Goal: Information Seeking & Learning: Learn about a topic

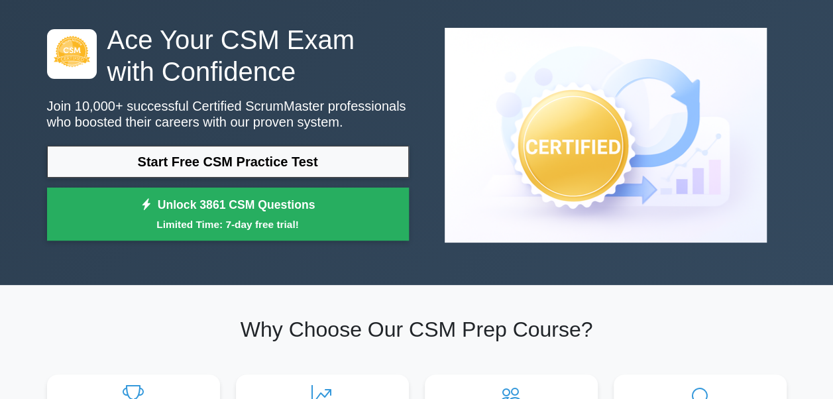
scroll to position [56, 0]
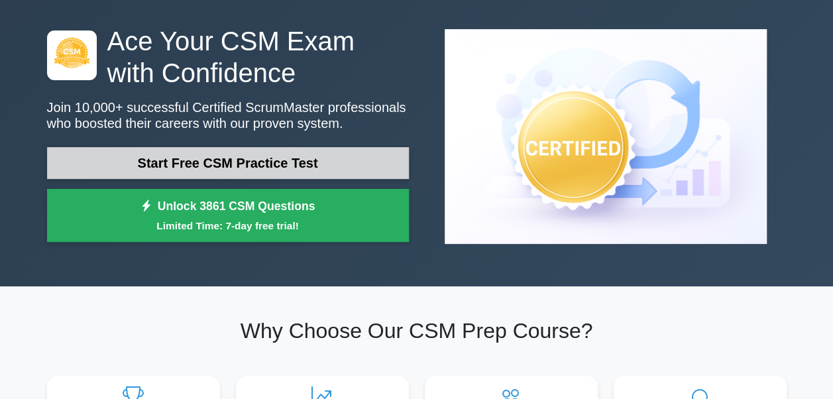
click at [295, 170] on link "Start Free CSM Practice Test" at bounding box center [228, 163] width 362 height 32
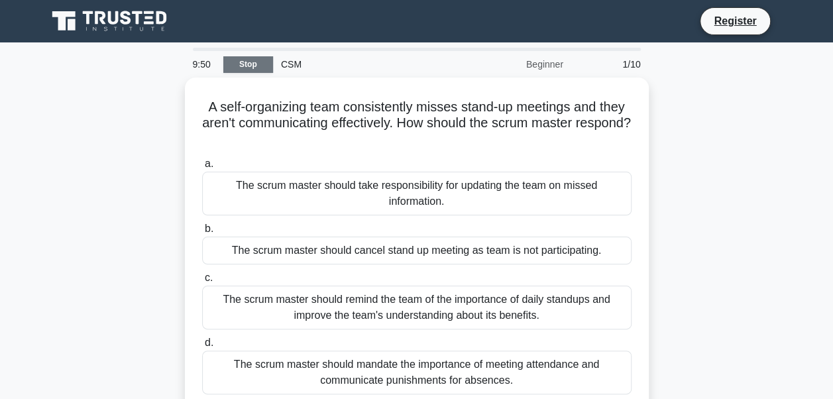
click at [247, 62] on link "Stop" at bounding box center [248, 64] width 50 height 17
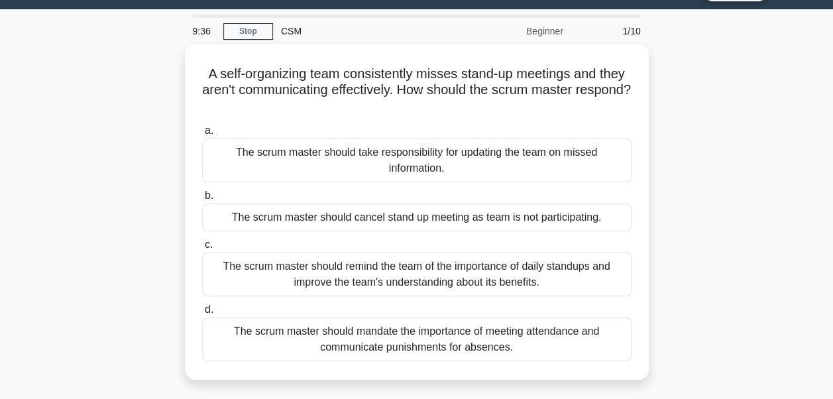
scroll to position [62, 0]
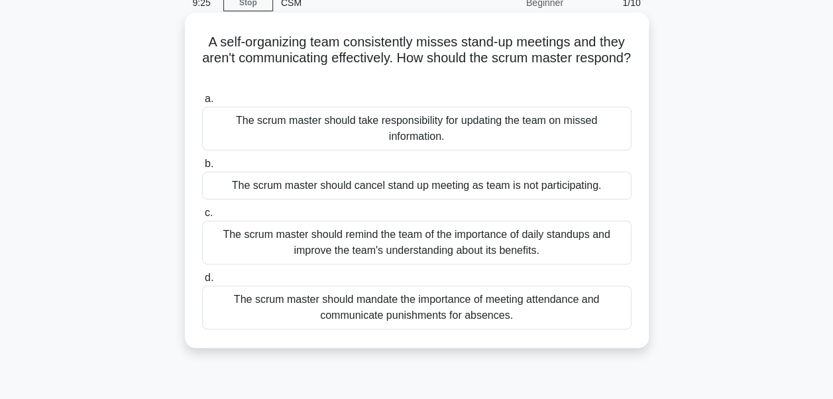
click at [478, 240] on div "The scrum master should remind the team of the importance of daily standups and…" at bounding box center [416, 243] width 429 height 44
click at [202, 217] on input "c. The scrum master should remind the team of the importance of daily standups …" at bounding box center [202, 213] width 0 height 9
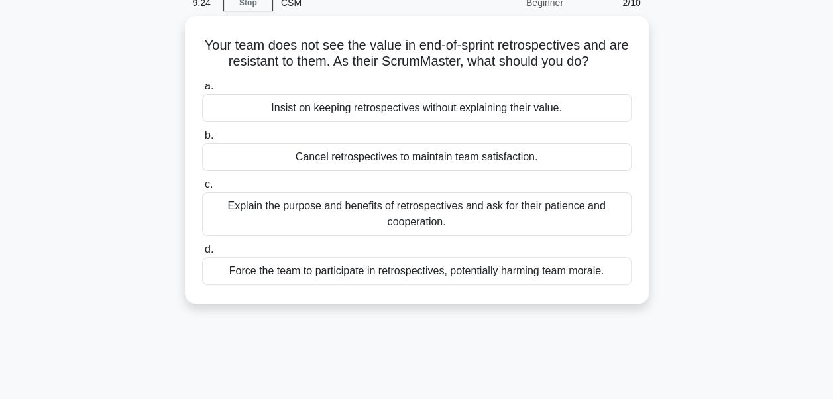
scroll to position [0, 0]
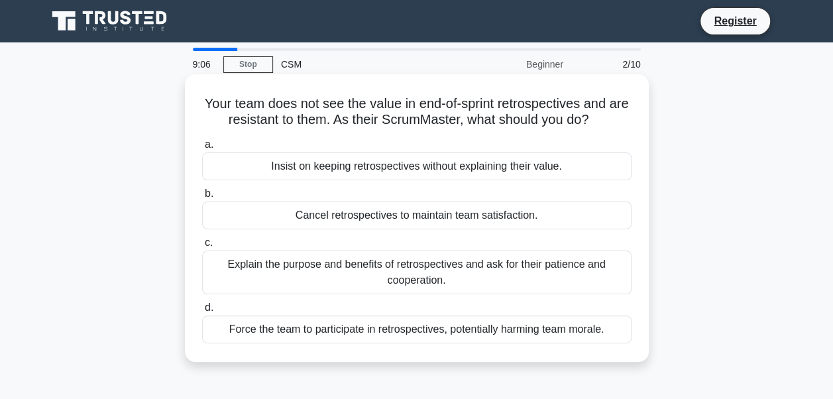
click at [465, 268] on div "Explain the purpose and benefits of retrospectives and ask for their patience a…" at bounding box center [416, 273] width 429 height 44
click at [202, 247] on input "c. Explain the purpose and benefits of retrospectives and ask for their patienc…" at bounding box center [202, 243] width 0 height 9
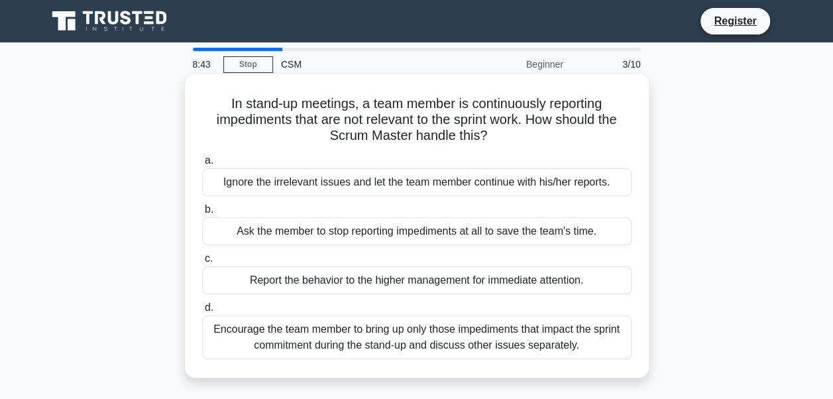
click at [453, 346] on div "Encourage the team member to bring up only those impediments that impact the sp…" at bounding box center [416, 337] width 429 height 44
click at [202, 312] on input "d. Encourage the team member to bring up only those impediments that impact the…" at bounding box center [202, 308] width 0 height 9
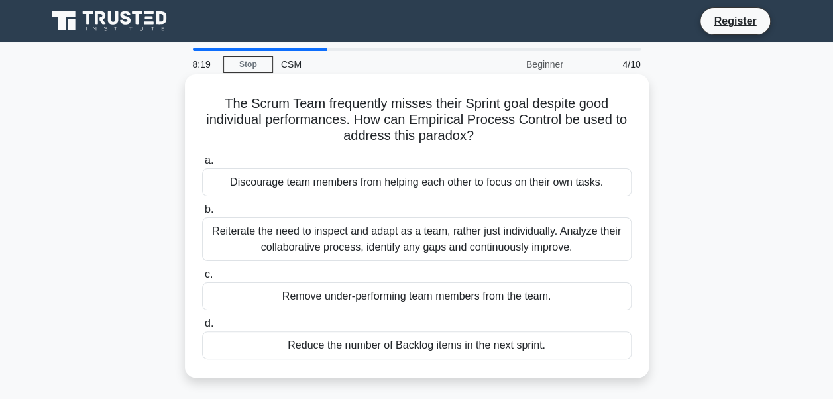
click at [476, 239] on div "Reiterate the need to inspect and adapt as a team, rather just individually. An…" at bounding box center [416, 239] width 429 height 44
click at [202, 214] on input "b. Reiterate the need to inspect and adapt as a team, rather just individually.…" at bounding box center [202, 209] width 0 height 9
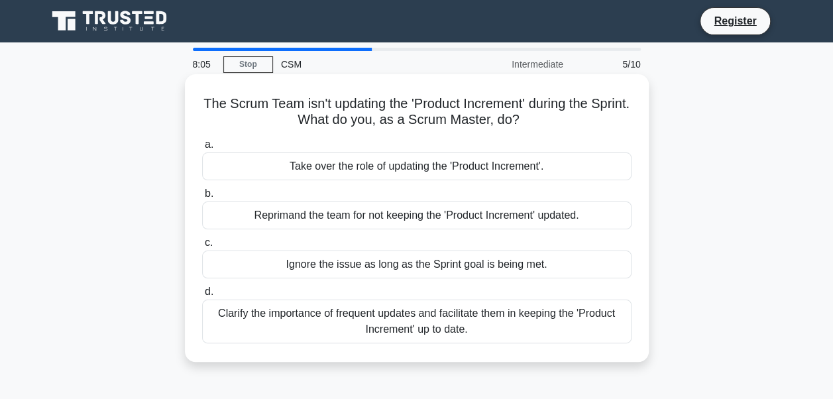
click at [451, 323] on div "Clarify the importance of frequent updates and facilitate them in keeping the '…" at bounding box center [416, 322] width 429 height 44
click at [202, 296] on input "d. Clarify the importance of frequent updates and facilitate them in keeping th…" at bounding box center [202, 292] width 0 height 9
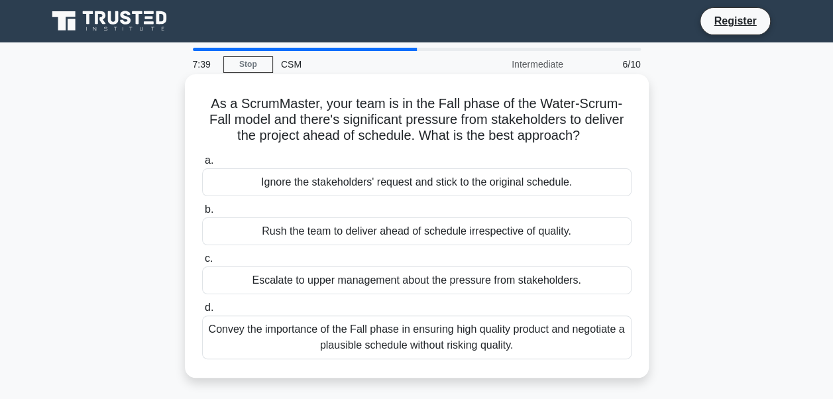
click at [448, 346] on div "Convey the importance of the Fall phase in ensuring high quality product and ne…" at bounding box center [416, 337] width 429 height 44
click at [202, 312] on input "d. Convey the importance of the Fall phase in ensuring high quality product and…" at bounding box center [202, 308] width 0 height 9
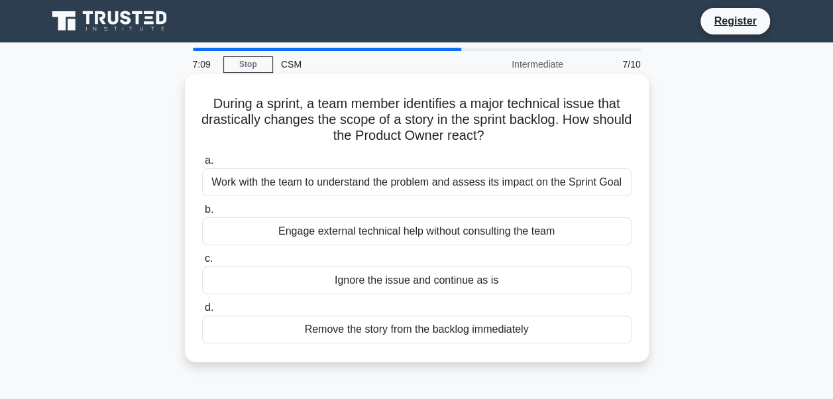
click at [476, 184] on div "Work with the team to understand the problem and assess its impact on the Sprin…" at bounding box center [416, 182] width 429 height 28
click at [202, 165] on input "a. Work with the team to understand the problem and assess its impact on the Sp…" at bounding box center [202, 160] width 0 height 9
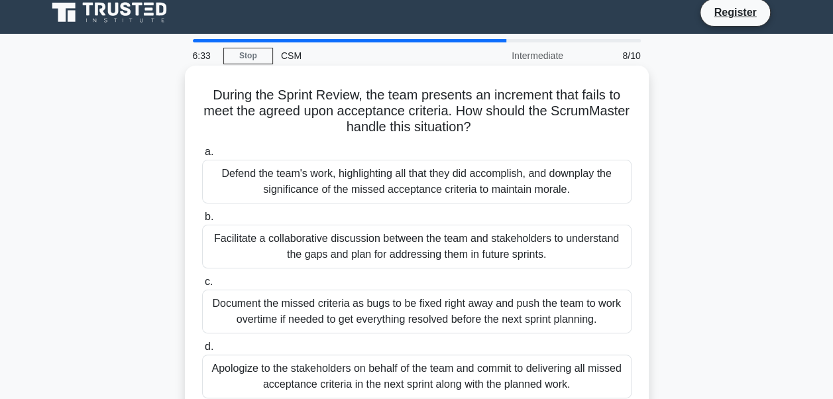
scroll to position [9, 0]
click at [460, 247] on div "Facilitate a collaborative discussion between the team and stakeholders to unde…" at bounding box center [416, 246] width 429 height 44
click at [202, 221] on input "b. Facilitate a collaborative discussion between the team and stakeholders to u…" at bounding box center [202, 216] width 0 height 9
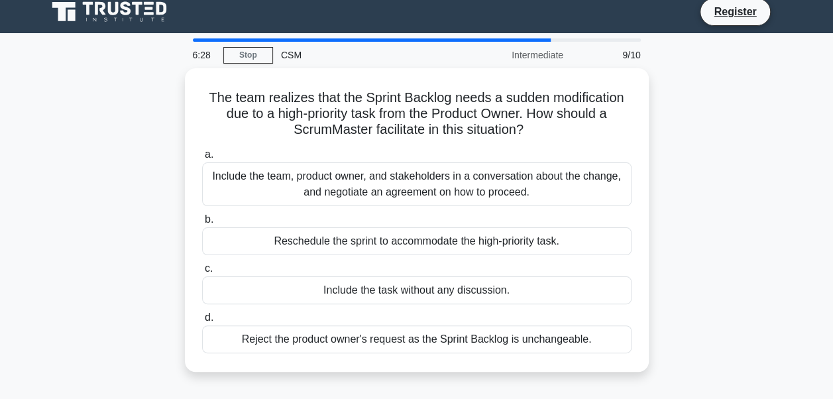
scroll to position [0, 0]
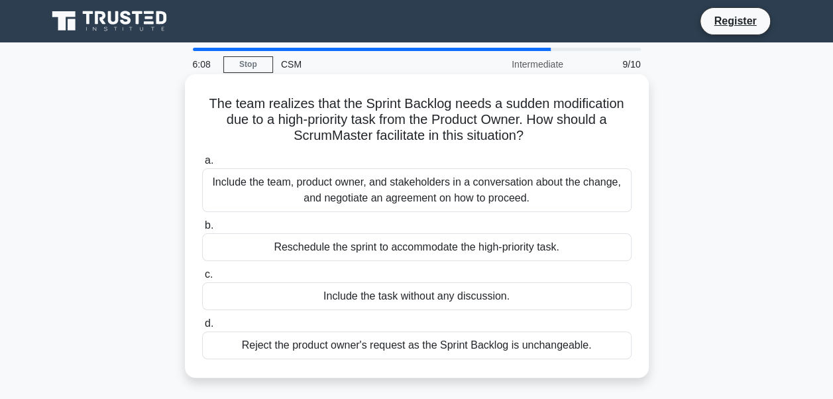
click at [524, 192] on div "Include the team, product owner, and stakeholders in a conversation about the c…" at bounding box center [416, 190] width 429 height 44
click at [202, 165] on input "a. Include the team, product owner, and stakeholders in a conversation about th…" at bounding box center [202, 160] width 0 height 9
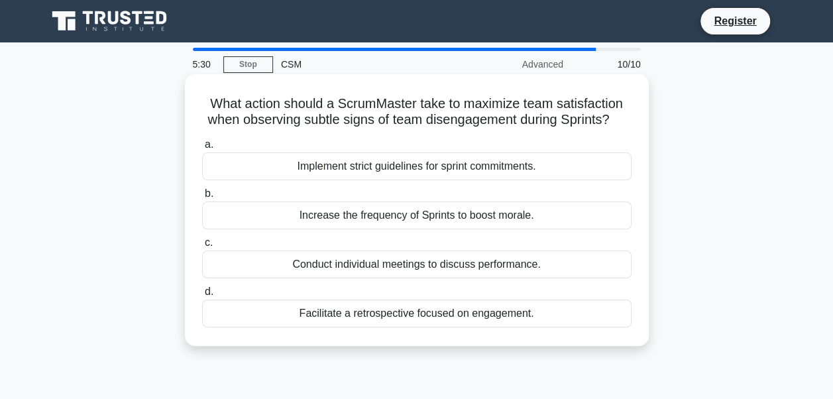
click at [457, 315] on div "Facilitate a retrospective focused on engagement." at bounding box center [416, 314] width 429 height 28
click at [202, 296] on input "d. Facilitate a retrospective focused on engagement." at bounding box center [202, 292] width 0 height 9
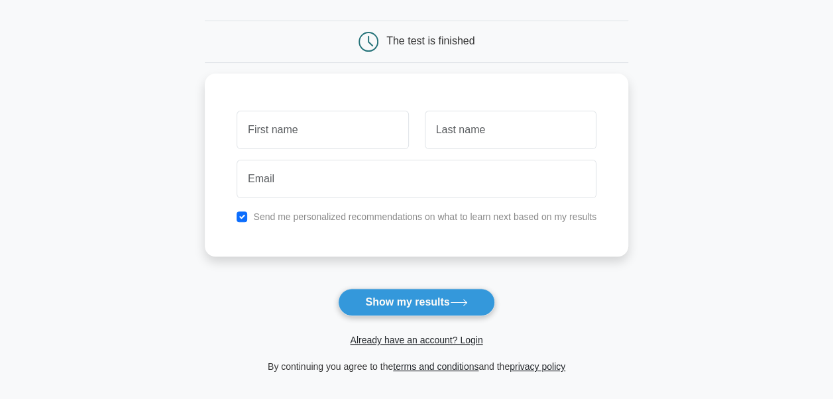
scroll to position [120, 0]
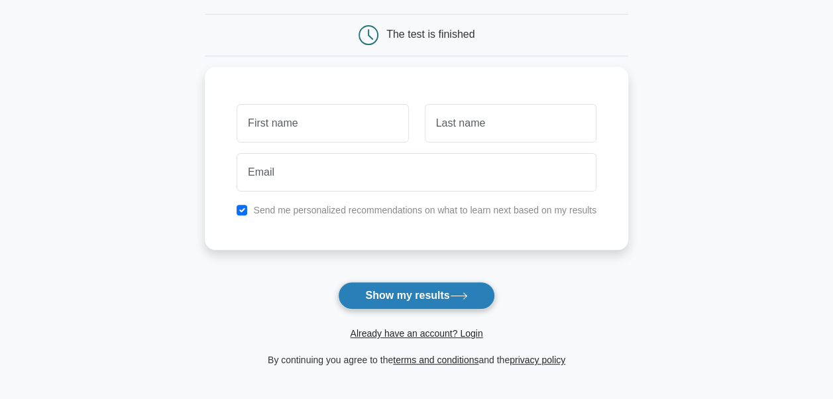
click at [455, 296] on icon at bounding box center [459, 295] width 18 height 7
